Goal: Transaction & Acquisition: Purchase product/service

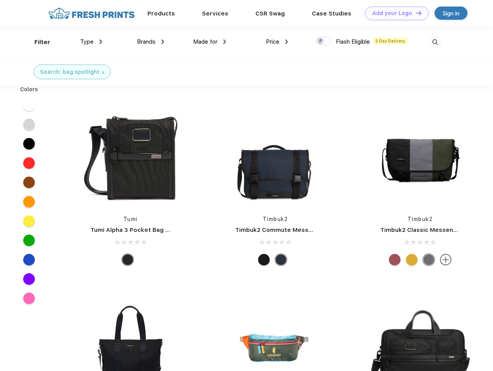
click at [394, 13] on link "Add your Logo Design Tool" at bounding box center [397, 14] width 64 height 14
click at [0, 0] on div "Design Tool" at bounding box center [0, 0] width 0 height 0
click at [415, 13] on link "Add your Logo Design Tool" at bounding box center [397, 14] width 64 height 14
click at [37, 42] on div "Filter" at bounding box center [42, 42] width 16 height 9
click at [91, 42] on span "Type" at bounding box center [87, 41] width 14 height 7
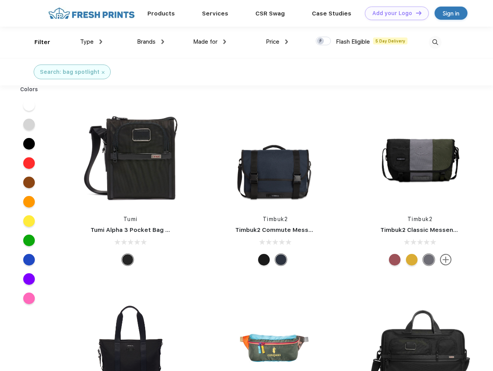
click at [150, 42] on span "Brands" at bounding box center [146, 41] width 19 height 7
click at [210, 42] on span "Made for" at bounding box center [205, 41] width 24 height 7
click at [277, 42] on span "Price" at bounding box center [273, 41] width 14 height 7
click at [323, 41] on div at bounding box center [322, 41] width 15 height 9
click at [320, 41] on input "checkbox" at bounding box center [317, 38] width 5 height 5
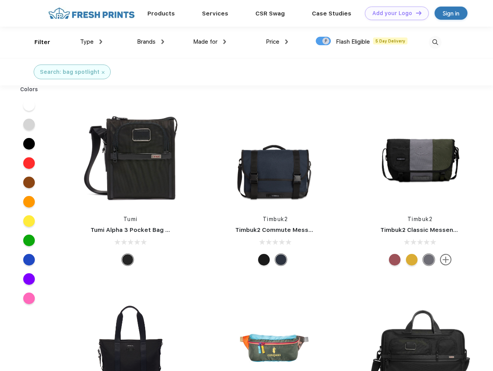
click at [435, 42] on img at bounding box center [434, 42] width 13 height 13
